Goal: Information Seeking & Learning: Learn about a topic

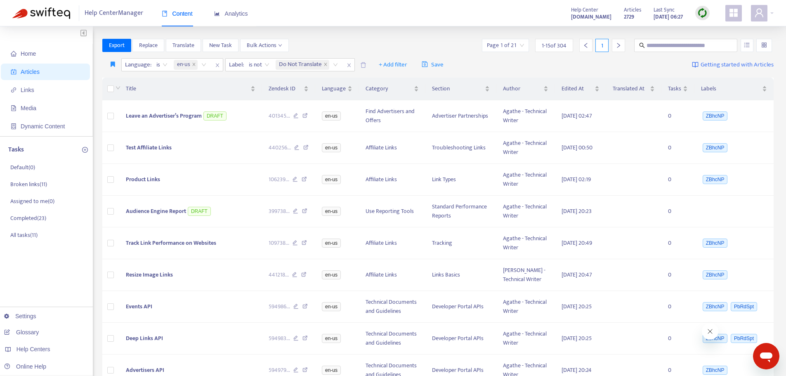
click at [705, 9] on img at bounding box center [703, 13] width 10 height 10
click at [705, 27] on link "Quick Sync" at bounding box center [719, 29] width 35 height 9
click at [141, 312] on link "[DOMAIN_NAME]" at bounding box center [131, 314] width 56 height 7
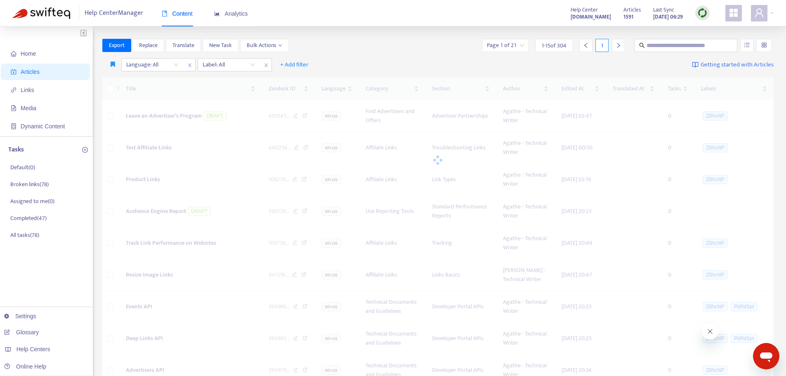
click at [706, 7] on div at bounding box center [702, 13] width 14 height 14
click at [707, 31] on link "Quick Sync" at bounding box center [719, 29] width 35 height 9
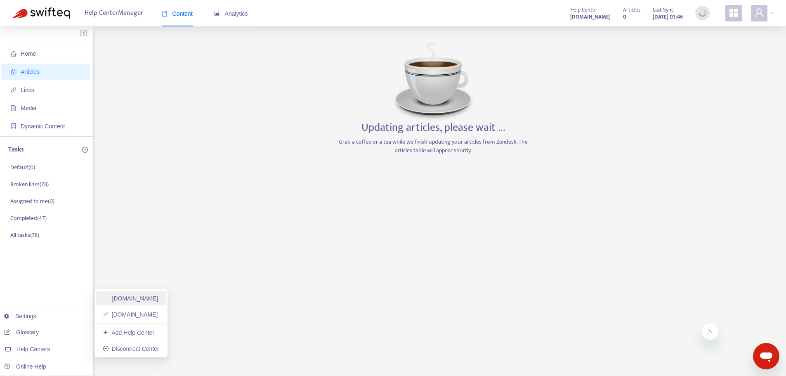
click at [158, 299] on link "[DOMAIN_NAME]" at bounding box center [131, 298] width 56 height 7
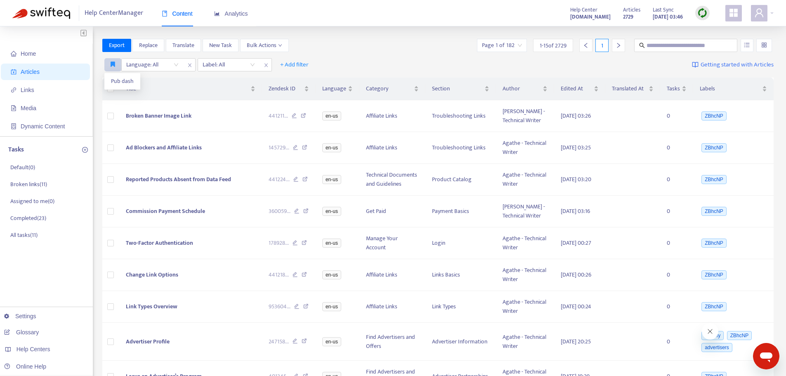
click at [111, 64] on icon "button" at bounding box center [113, 64] width 5 height 6
click at [112, 80] on span "Pub dash" at bounding box center [122, 81] width 23 height 9
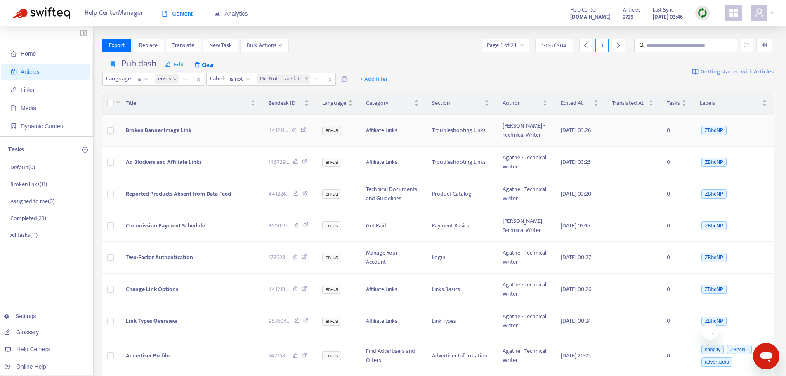
click at [106, 137] on td at bounding box center [110, 131] width 17 height 32
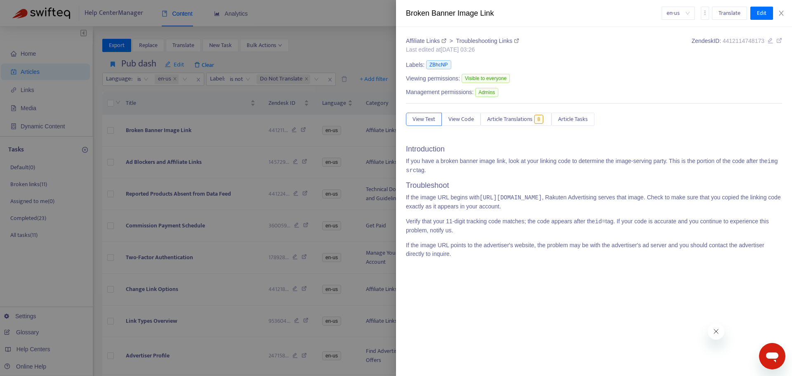
click at [110, 135] on div at bounding box center [396, 188] width 792 height 376
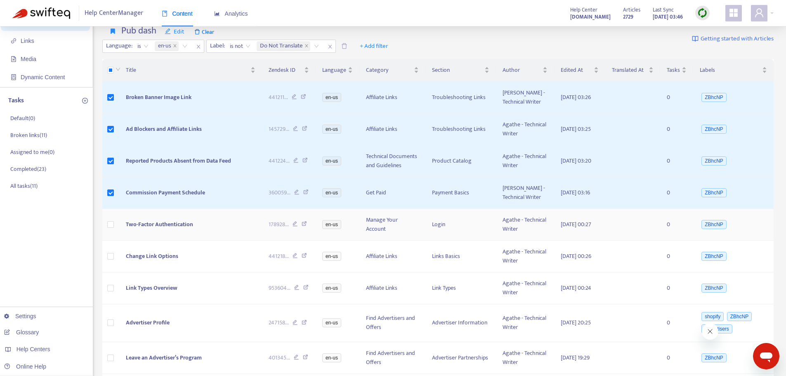
scroll to position [83, 0]
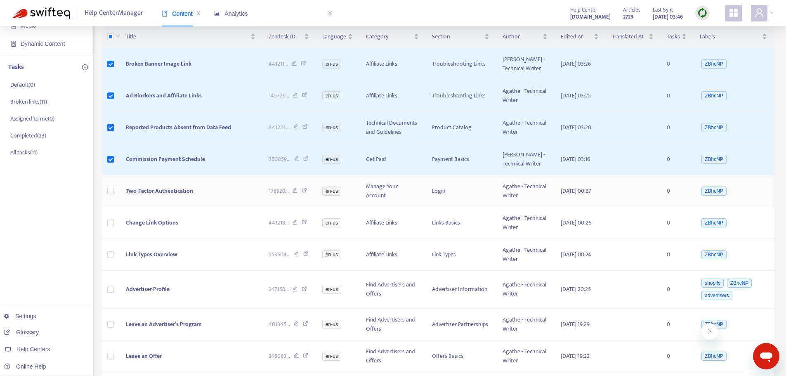
drag, startPoint x: 115, startPoint y: 227, endPoint x: 114, endPoint y: 232, distance: 4.1
click at [114, 207] on td at bounding box center [110, 191] width 17 height 32
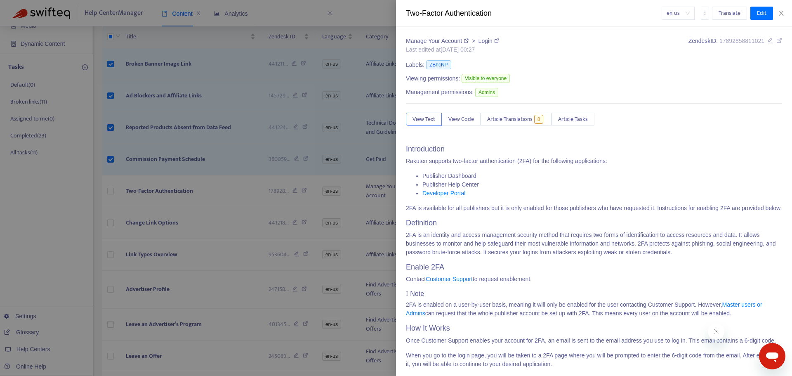
click at [110, 235] on div at bounding box center [396, 188] width 792 height 376
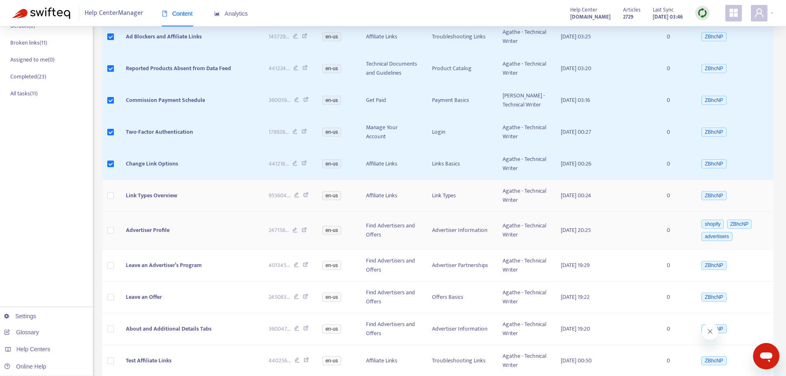
scroll to position [165, 0]
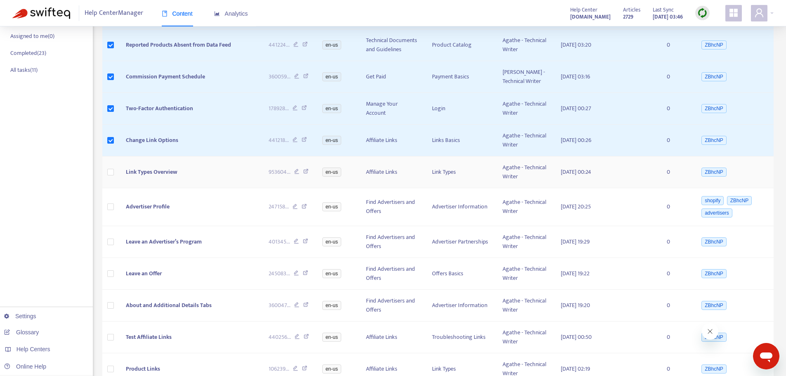
click at [153, 177] on span "Link Types Overview" at bounding box center [152, 171] width 52 height 9
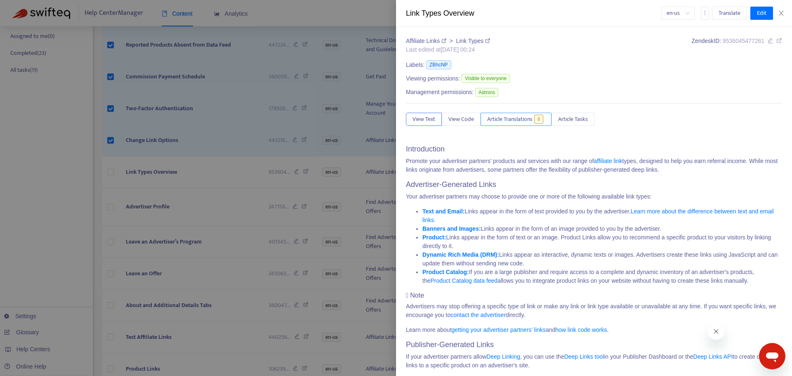
click at [533, 113] on button "Article Translations 8" at bounding box center [516, 119] width 71 height 13
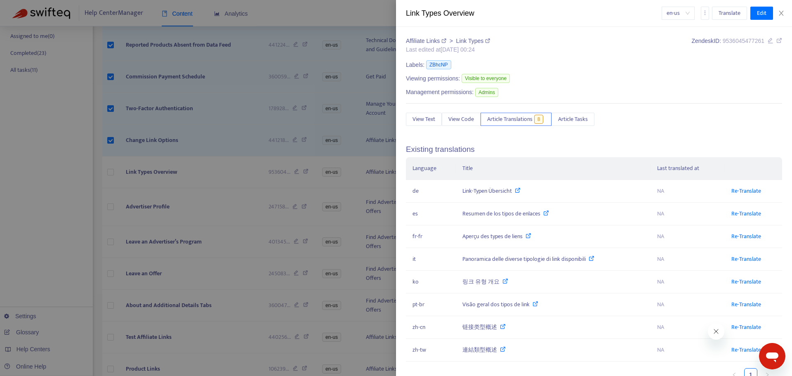
click at [107, 244] on div at bounding box center [396, 188] width 792 height 376
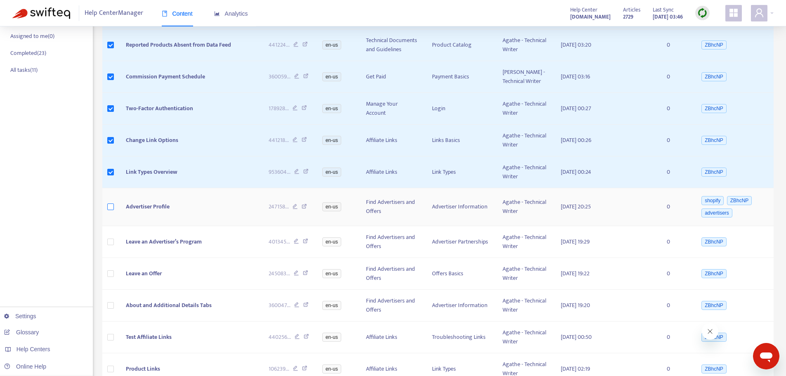
click at [109, 211] on label at bounding box center [110, 206] width 7 height 9
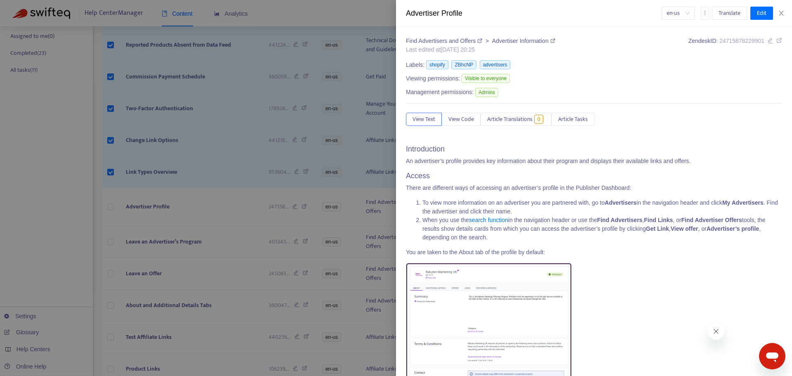
click at [154, 275] on div at bounding box center [396, 188] width 792 height 376
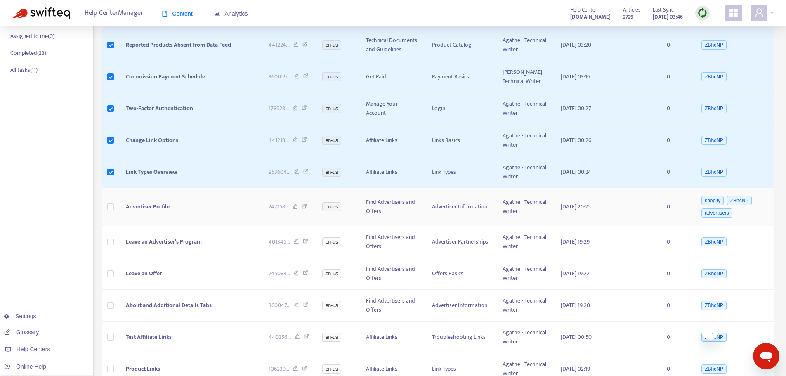
click at [152, 211] on span "Advertiser Profile" at bounding box center [148, 206] width 44 height 9
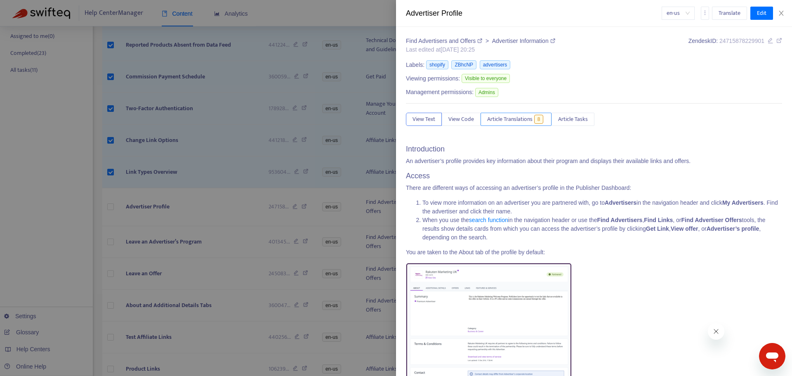
click at [530, 123] on span "Article Translations" at bounding box center [509, 119] width 45 height 9
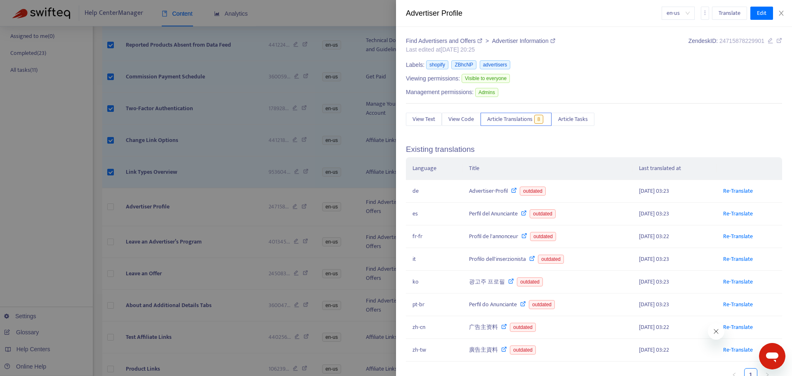
click at [111, 273] on div at bounding box center [396, 188] width 792 height 376
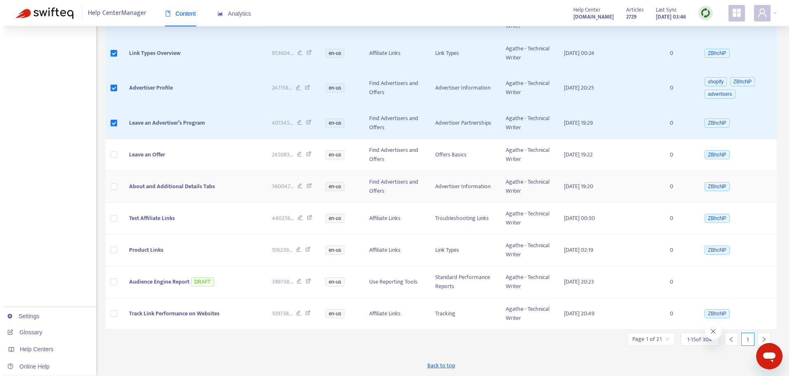
scroll to position [330, 0]
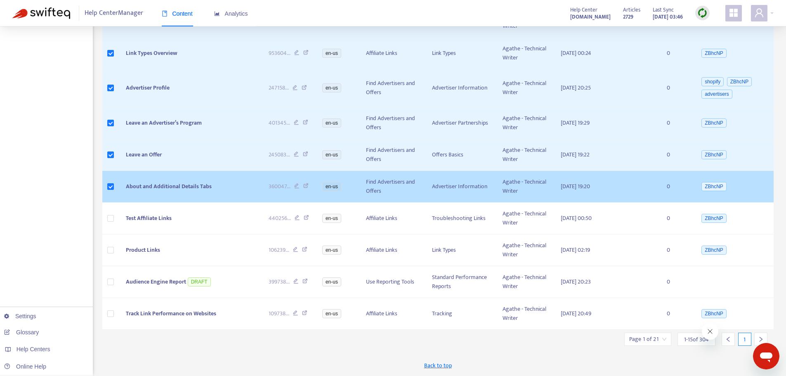
click at [168, 191] on span "About and Additional Details Tabs" at bounding box center [169, 186] width 86 height 9
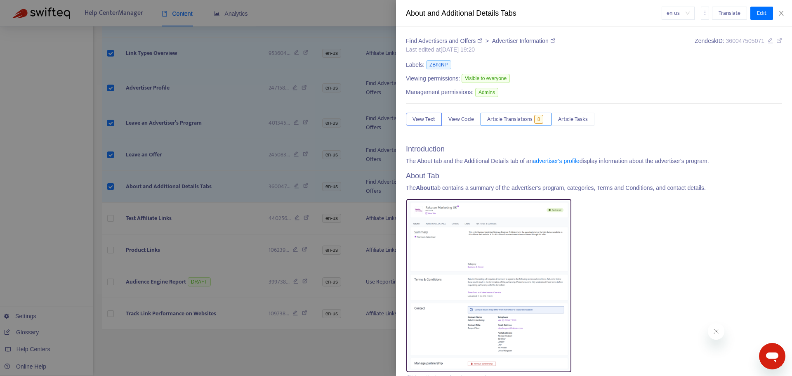
click at [513, 120] on span "Article Translations" at bounding box center [509, 119] width 45 height 9
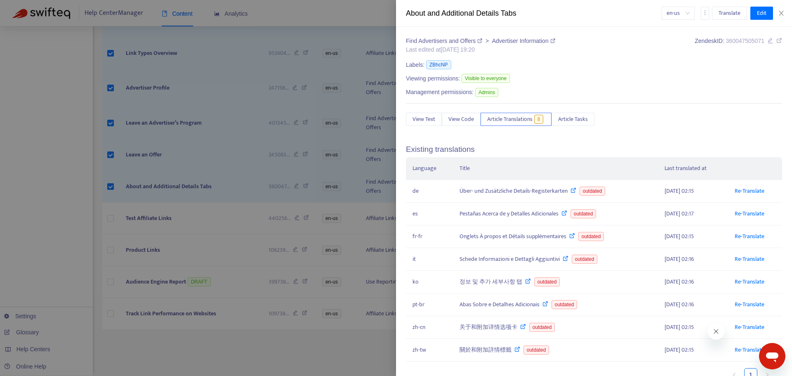
click at [159, 244] on div at bounding box center [396, 188] width 792 height 376
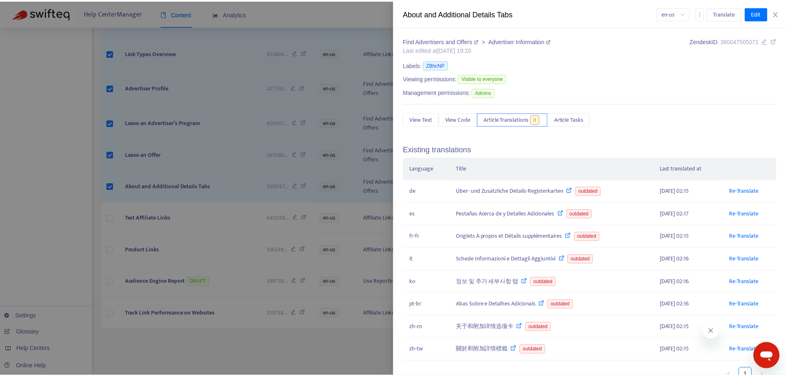
scroll to position [284, 0]
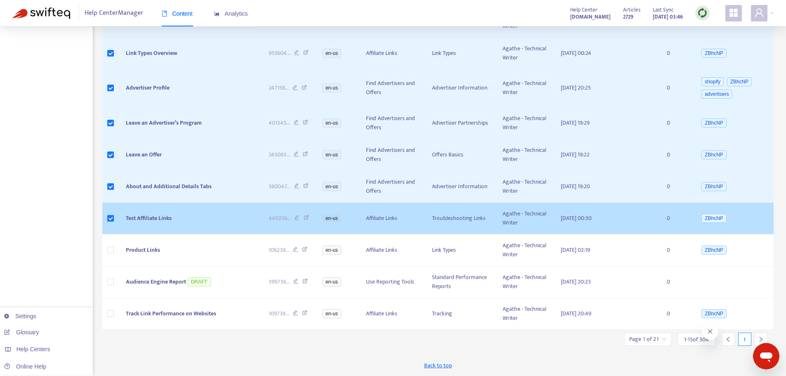
click at [142, 223] on span "Test Affiliate Links" at bounding box center [149, 217] width 46 height 9
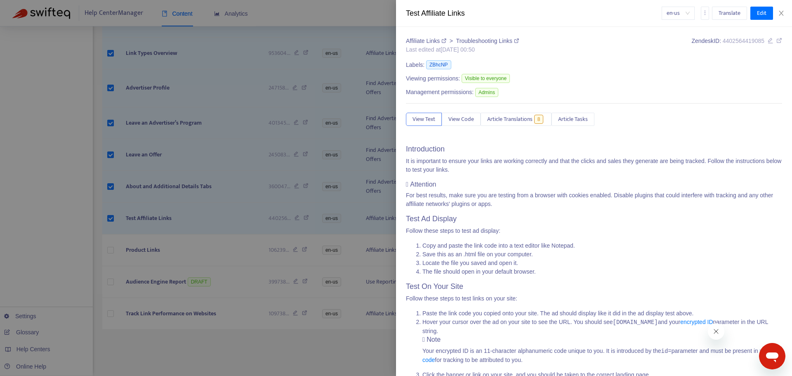
click at [525, 126] on div "View Text View Code Article Translations 8 Article Tasks" at bounding box center [594, 119] width 376 height 13
click at [524, 116] on span "Article Translations" at bounding box center [509, 119] width 45 height 9
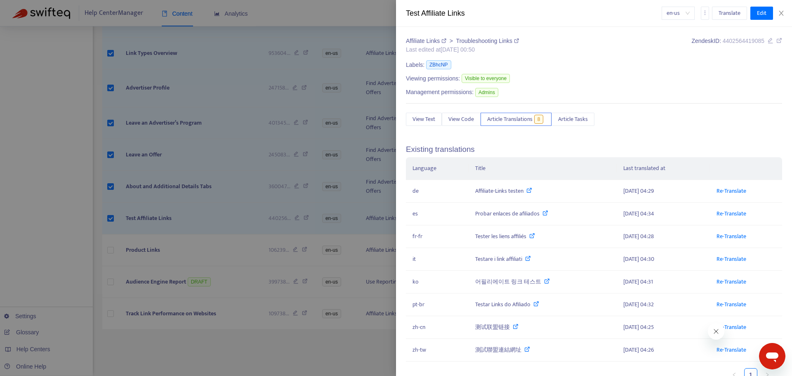
click at [161, 313] on div at bounding box center [396, 188] width 792 height 376
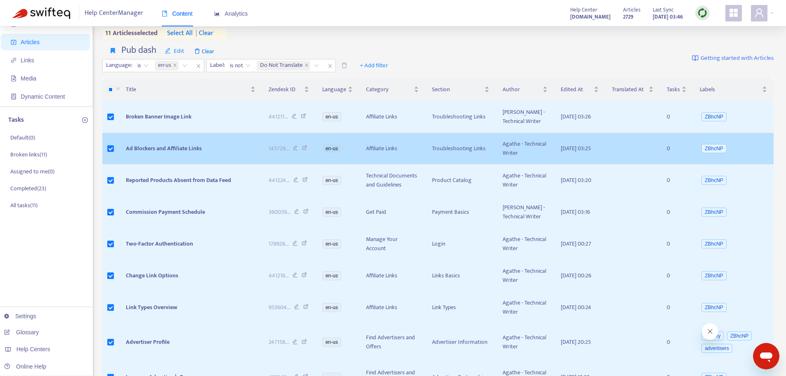
scroll to position [0, 0]
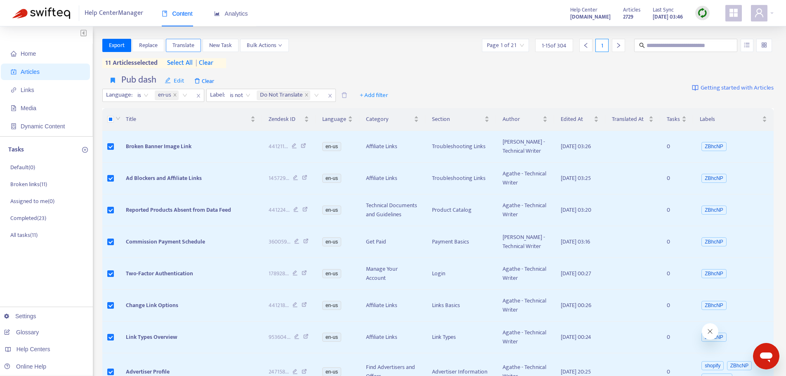
click at [187, 47] on span "Translate" at bounding box center [184, 45] width 22 height 9
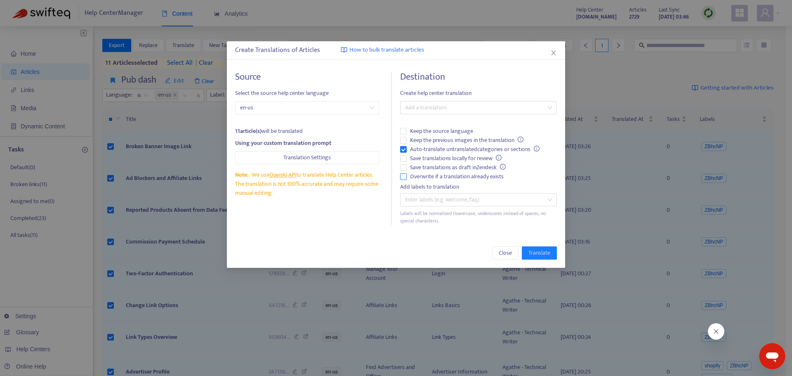
click at [403, 181] on label "Overwrite if a translation already exists" at bounding box center [478, 176] width 157 height 9
click at [417, 110] on div at bounding box center [474, 108] width 144 height 10
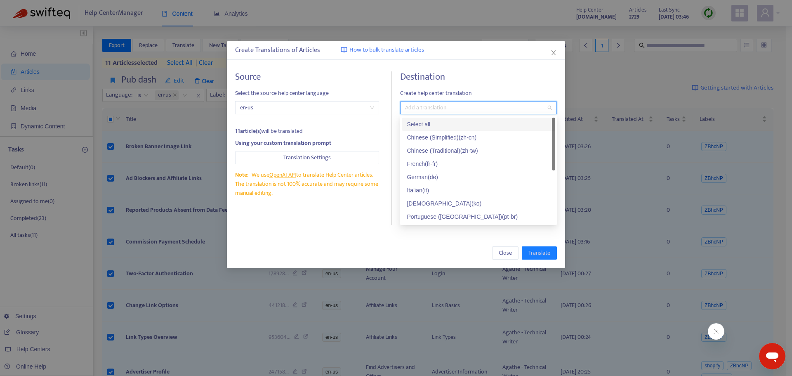
click at [428, 126] on div "Select all" at bounding box center [479, 124] width 144 height 9
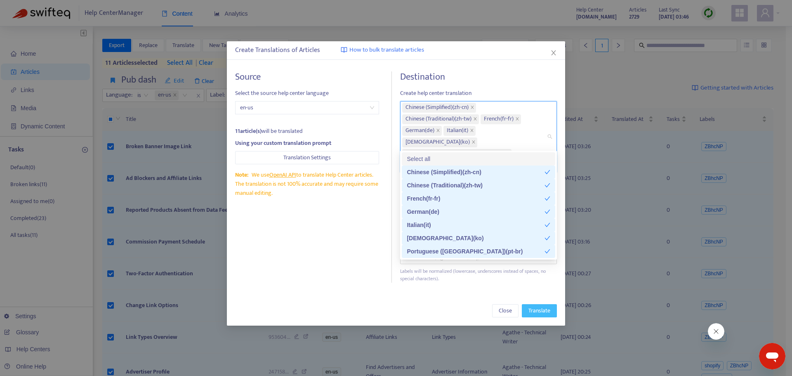
click at [539, 306] on span "Translate" at bounding box center [540, 310] width 22 height 9
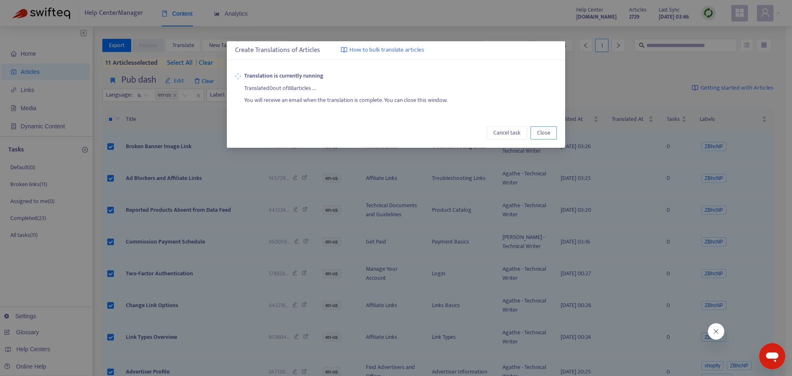
click at [548, 132] on span "Close" at bounding box center [543, 132] width 13 height 9
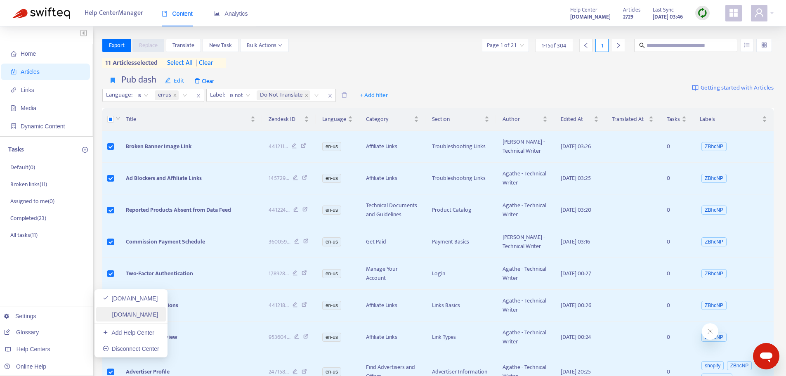
click at [135, 312] on link "[DOMAIN_NAME]" at bounding box center [131, 314] width 56 height 7
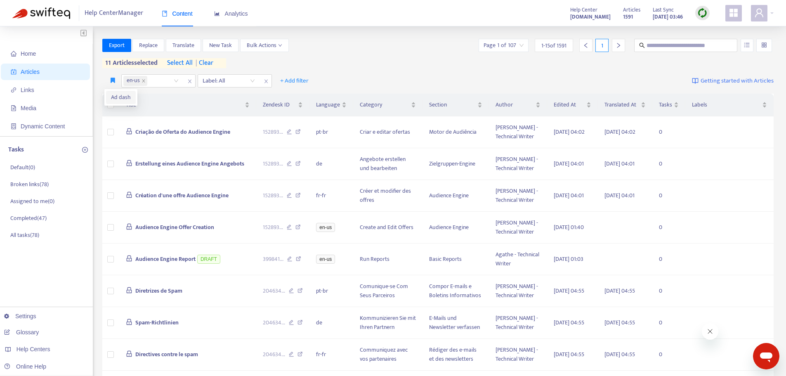
click at [116, 96] on span "Ad dash" at bounding box center [121, 97] width 20 height 9
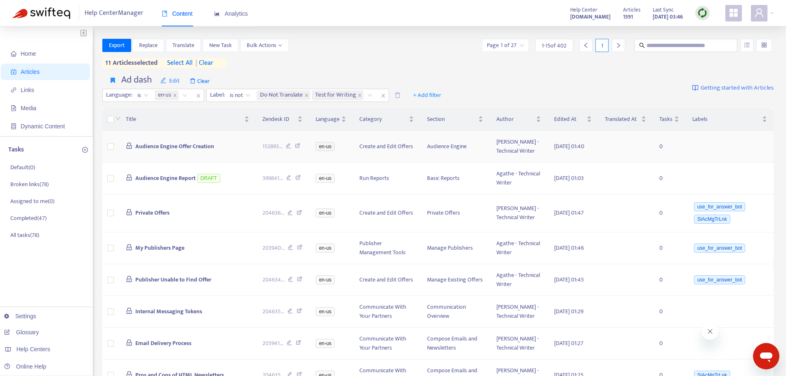
click at [158, 145] on td "Audience Engine Offer Creation" at bounding box center [187, 147] width 137 height 32
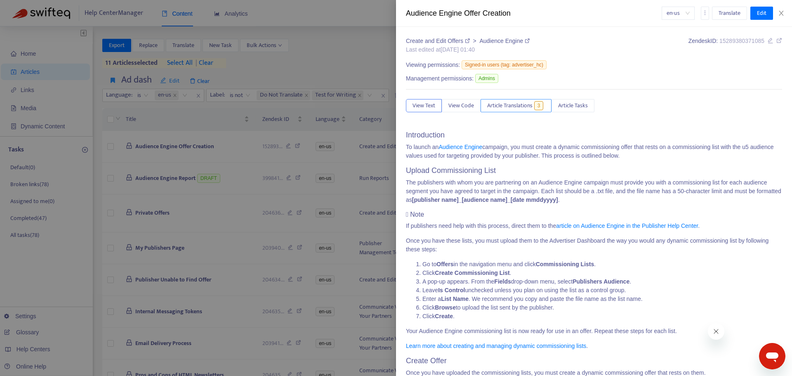
click at [507, 101] on button "Article Translations 3" at bounding box center [516, 105] width 71 height 13
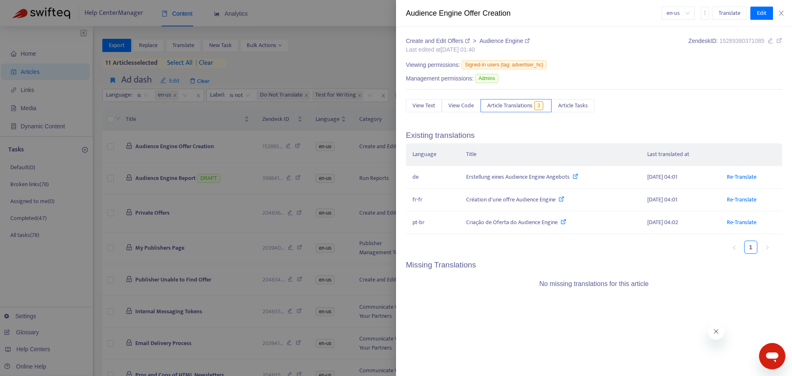
click at [175, 161] on div at bounding box center [396, 188] width 792 height 376
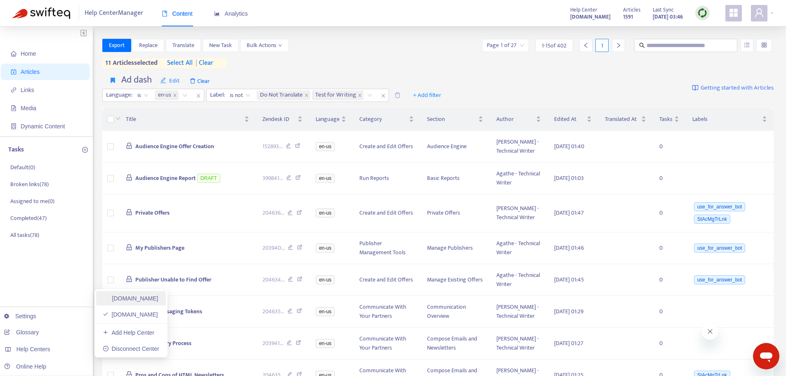
click at [158, 299] on link "[DOMAIN_NAME]" at bounding box center [131, 298] width 56 height 7
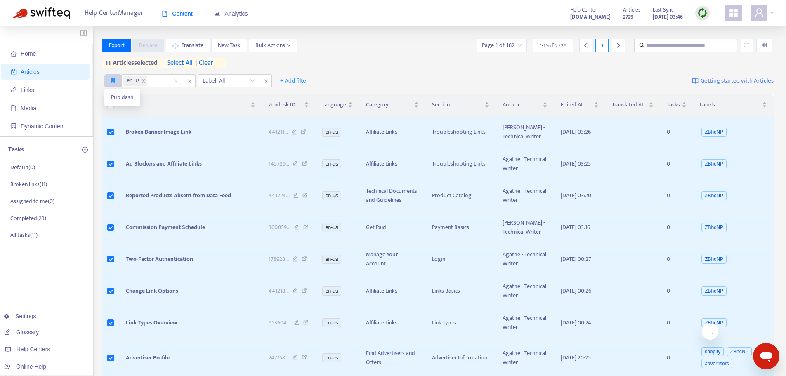
click at [114, 81] on icon "button" at bounding box center [113, 80] width 5 height 6
click at [114, 96] on span "Pub dash" at bounding box center [122, 97] width 23 height 9
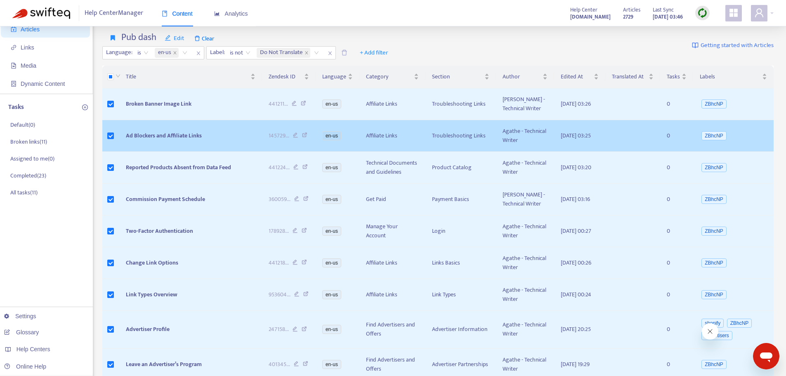
scroll to position [83, 0]
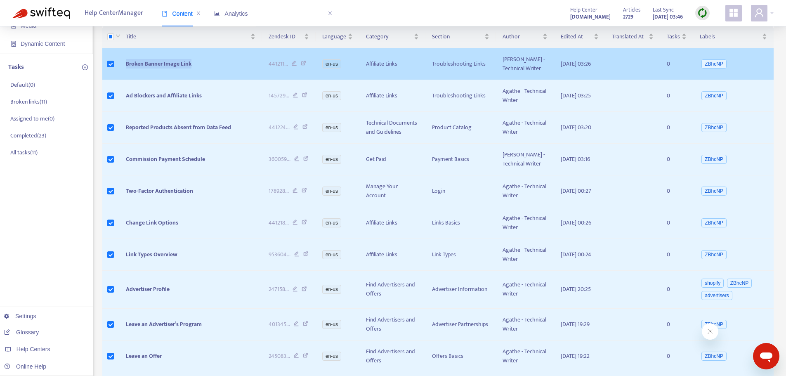
drag, startPoint x: 208, startPoint y: 68, endPoint x: 125, endPoint y: 69, distance: 82.6
click at [125, 69] on td "Broken Banner Image Link" at bounding box center [190, 64] width 143 height 32
copy span "Broken Banner Image Link"
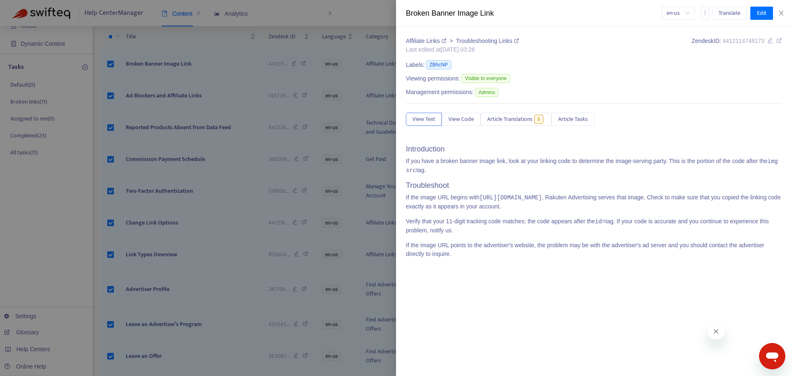
click at [194, 68] on div at bounding box center [396, 188] width 792 height 376
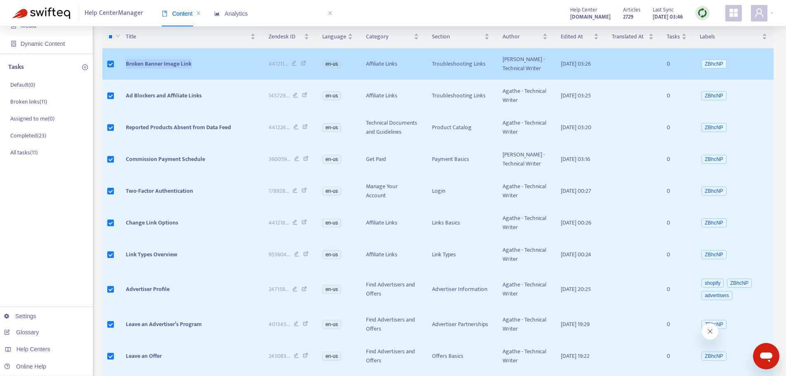
drag, startPoint x: 198, startPoint y: 67, endPoint x: 121, endPoint y: 71, distance: 76.4
click at [121, 71] on td "Broken Banner Image Link" at bounding box center [190, 64] width 143 height 32
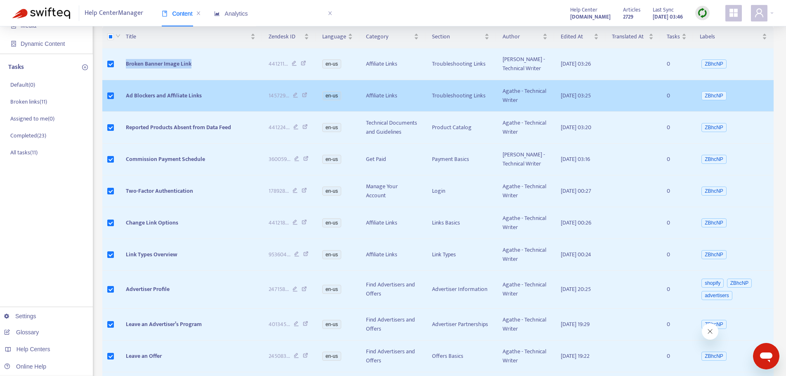
copy span "Broken Banner Image Link"
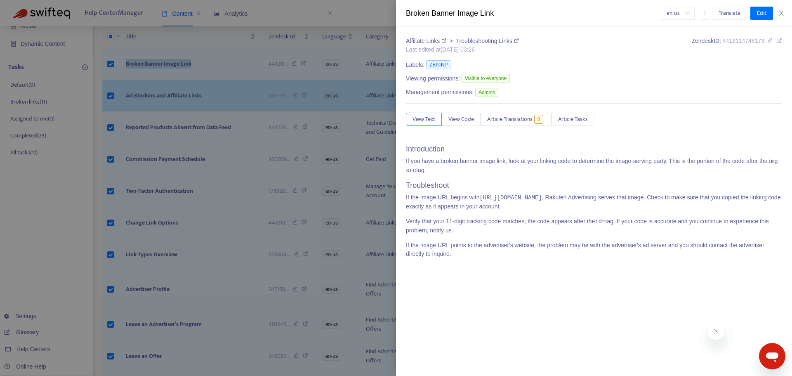
click at [227, 106] on div at bounding box center [396, 188] width 792 height 376
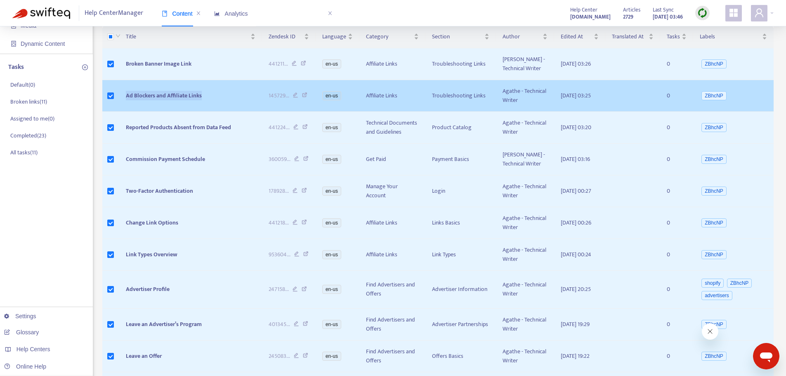
drag, startPoint x: 192, startPoint y: 111, endPoint x: 106, endPoint y: 111, distance: 86.7
click at [106, 111] on tr "Ad Blockers and Affiliate Links 145729 ... en-us Affiliate Links Troubleshootin…" at bounding box center [438, 96] width 672 height 32
copy tr "Ad Blockers and Affiliate Links"
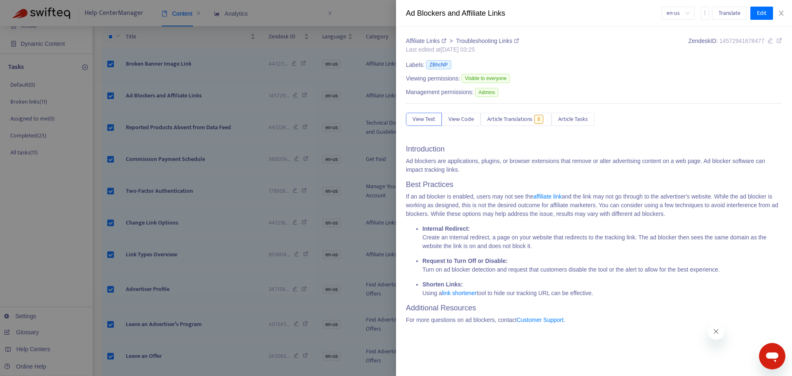
click at [153, 128] on div at bounding box center [396, 188] width 792 height 376
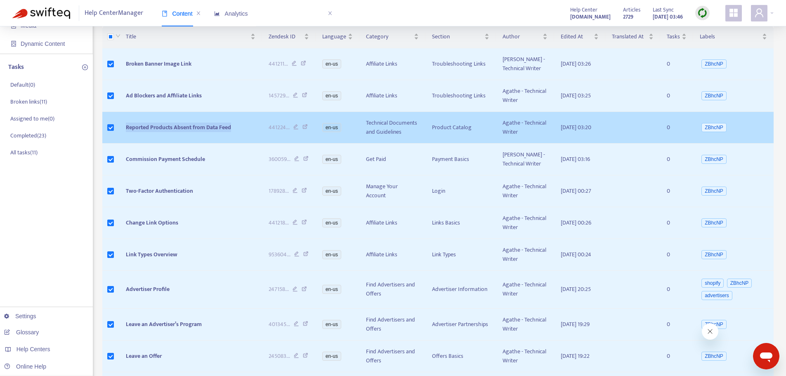
drag, startPoint x: 234, startPoint y: 151, endPoint x: 113, endPoint y: 158, distance: 121.5
click at [113, 144] on tr "Reported Products Absent from Data Feed 441224 ... en-us Technical Documents an…" at bounding box center [438, 128] width 672 height 32
copy tr "Reported Products Absent from Data Feed"
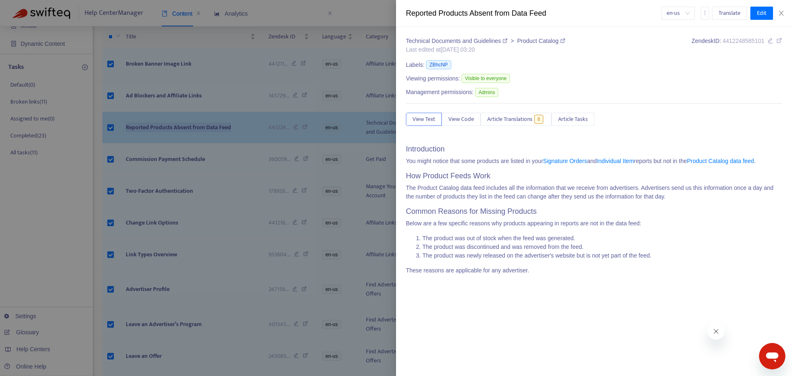
click at [180, 162] on div at bounding box center [396, 188] width 792 height 376
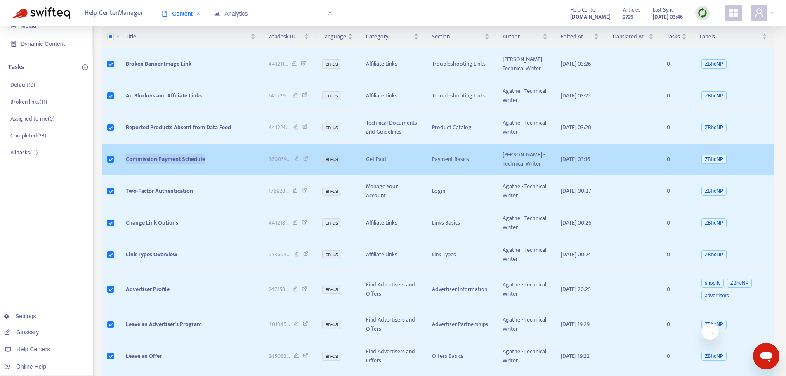
drag, startPoint x: 210, startPoint y: 190, endPoint x: 127, endPoint y: 192, distance: 83.4
click at [127, 175] on td "Commission Payment Schedule" at bounding box center [190, 160] width 143 height 32
copy span "Commission Payment Schedule"
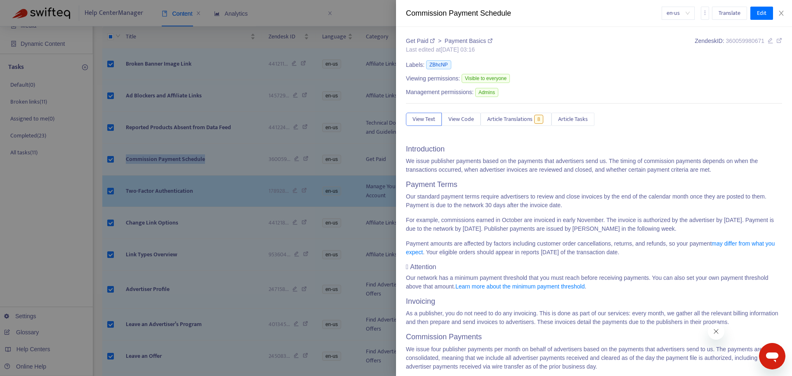
click at [195, 229] on div at bounding box center [396, 188] width 792 height 376
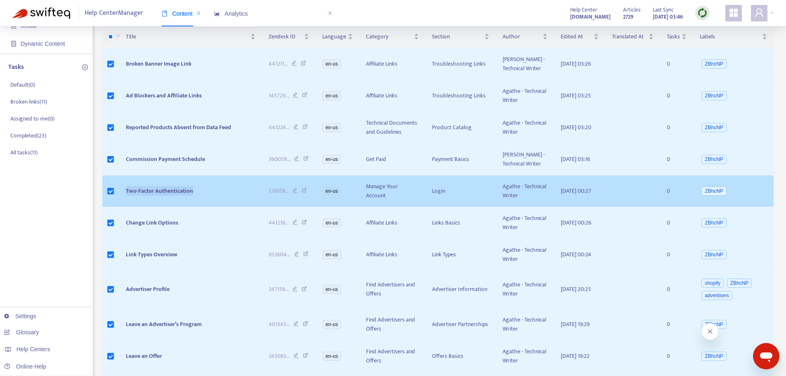
drag, startPoint x: 203, startPoint y: 232, endPoint x: 125, endPoint y: 230, distance: 78.4
click at [125, 207] on td "Two-Factor Authentication" at bounding box center [190, 191] width 143 height 32
copy span "Two-Factor Authentication"
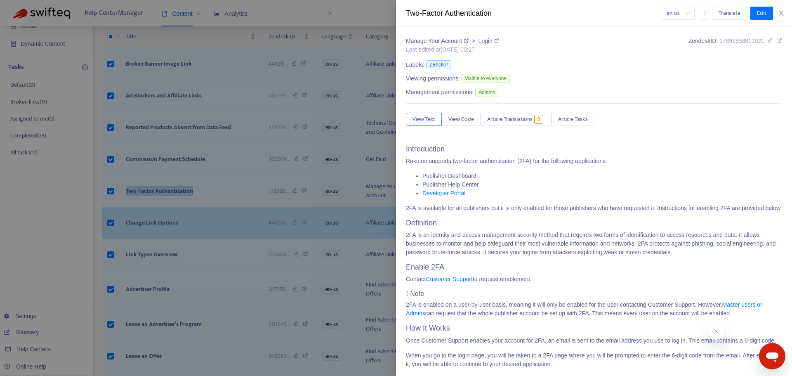
drag, startPoint x: 156, startPoint y: 273, endPoint x: 177, endPoint y: 272, distance: 20.2
click at [156, 273] on div at bounding box center [396, 188] width 792 height 376
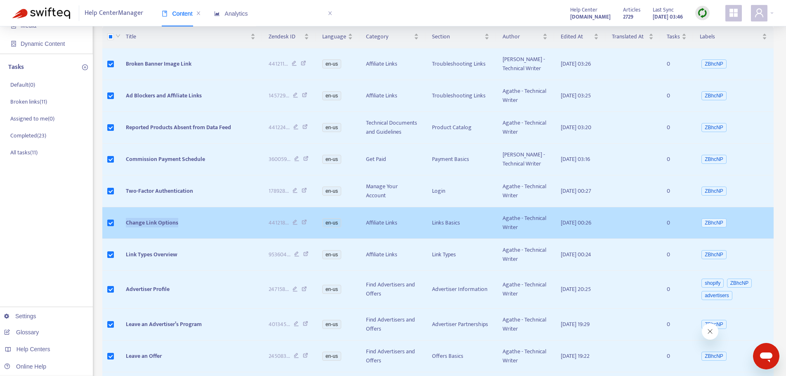
drag, startPoint x: 196, startPoint y: 272, endPoint x: 113, endPoint y: 278, distance: 83.6
click at [113, 239] on tr "Change Link Options 441218 ... en-us Affiliate Links Links Basics Agathe - Tech…" at bounding box center [438, 223] width 672 height 32
copy tr "Change Link Options"
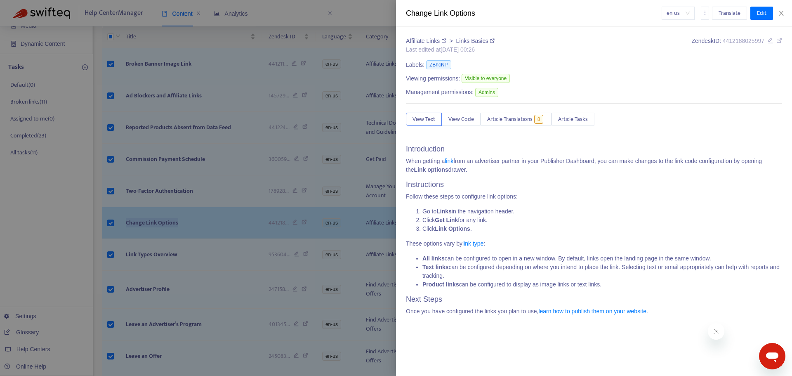
drag, startPoint x: 150, startPoint y: 258, endPoint x: 165, endPoint y: 265, distance: 16.3
click at [150, 258] on div at bounding box center [396, 188] width 792 height 376
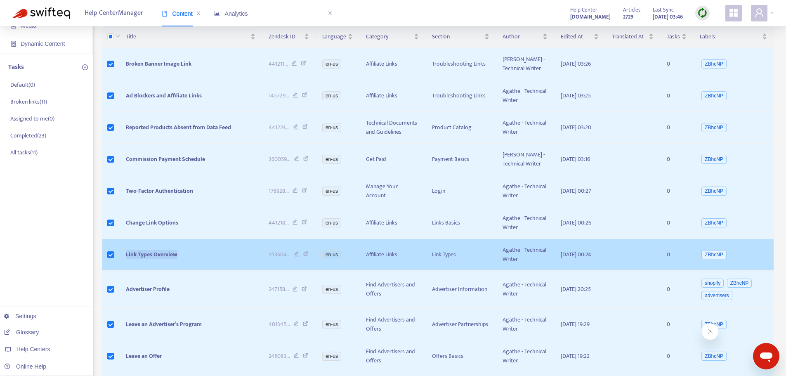
drag, startPoint x: 190, startPoint y: 315, endPoint x: 137, endPoint y: 313, distance: 53.7
click at [124, 271] on td "Link Types Overview" at bounding box center [190, 255] width 143 height 32
copy span "Link Types Overview"
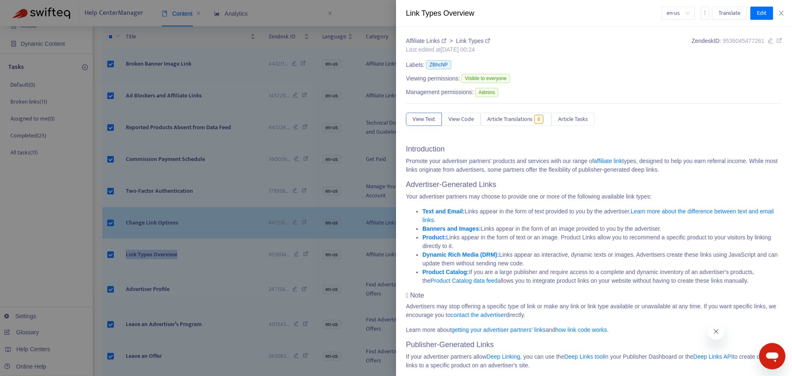
click at [201, 255] on div at bounding box center [396, 188] width 792 height 376
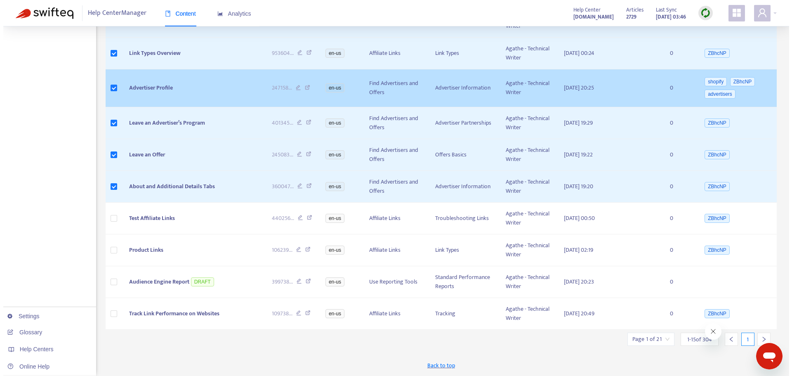
scroll to position [330, 0]
drag, startPoint x: 175, startPoint y: 103, endPoint x: 125, endPoint y: 111, distance: 51.4
click at [125, 107] on td "Advertiser Profile" at bounding box center [190, 88] width 143 height 38
copy span "Advertiser Profile"
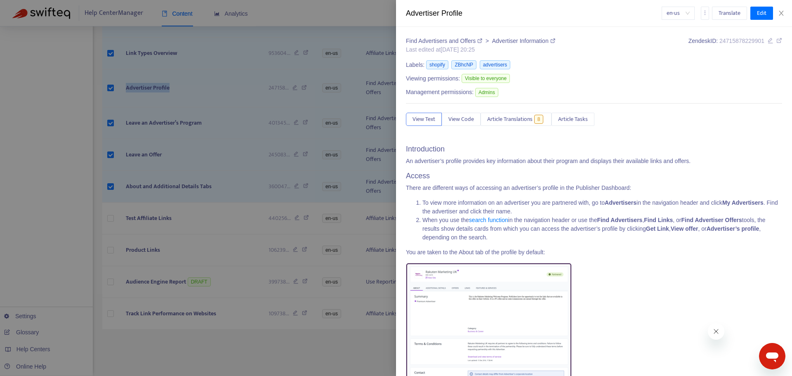
click at [196, 186] on div at bounding box center [396, 188] width 792 height 376
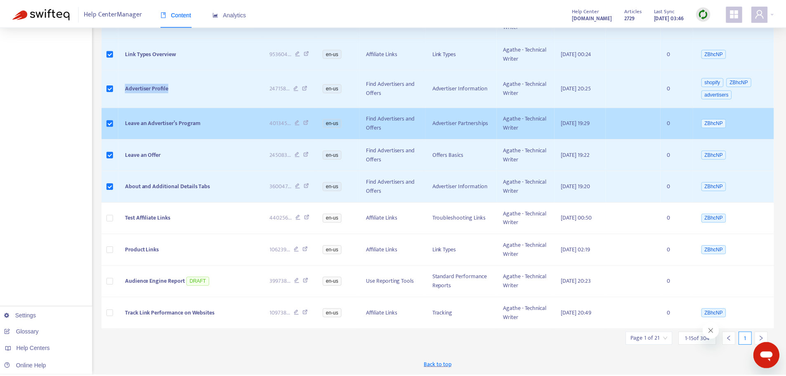
scroll to position [284, 0]
drag, startPoint x: 214, startPoint y: 187, endPoint x: 123, endPoint y: 190, distance: 91.3
click at [123, 139] on td "Leave an Advertiser’s Program" at bounding box center [190, 123] width 143 height 32
copy span "Leave an Advertiser’s Program"
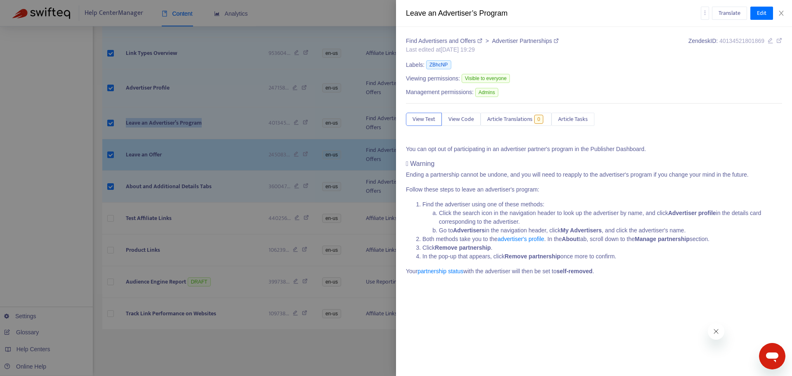
click at [180, 234] on div at bounding box center [396, 188] width 792 height 376
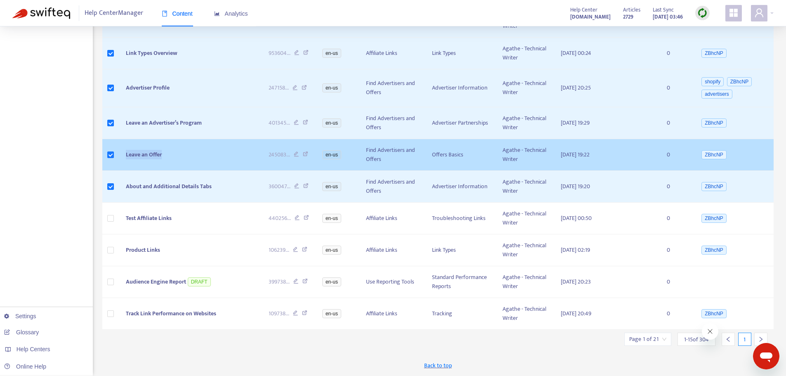
drag, startPoint x: 178, startPoint y: 234, endPoint x: 121, endPoint y: 235, distance: 57.0
click at [121, 171] on td "Leave an Offer" at bounding box center [190, 155] width 143 height 32
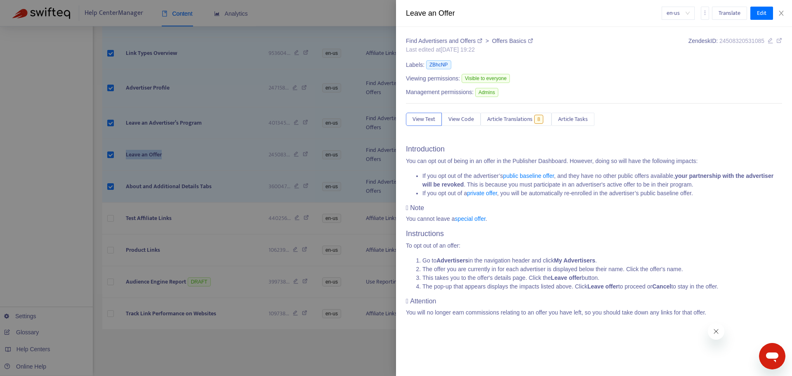
drag, startPoint x: 128, startPoint y: 246, endPoint x: 146, endPoint y: 249, distance: 18.5
click at [128, 246] on div at bounding box center [396, 188] width 792 height 376
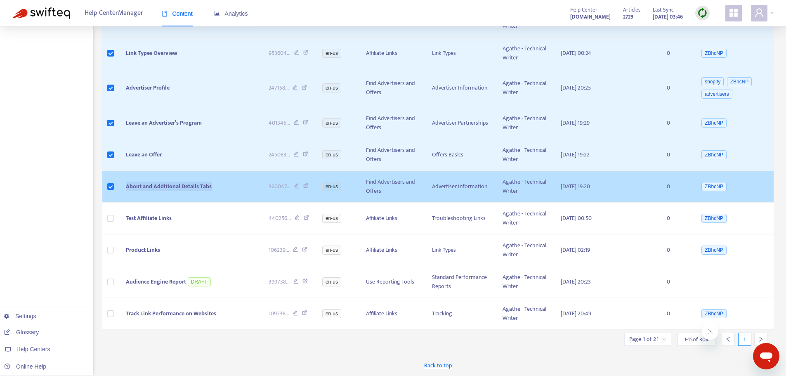
drag, startPoint x: 239, startPoint y: 277, endPoint x: 126, endPoint y: 277, distance: 113.1
click at [126, 203] on td "About and Additional Details Tabs" at bounding box center [190, 187] width 143 height 32
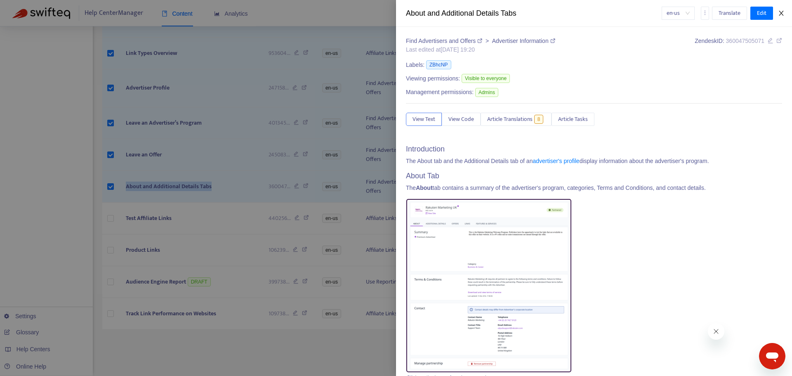
click at [781, 12] on icon "close" at bounding box center [781, 13] width 5 height 5
